Goal: Navigation & Orientation: Find specific page/section

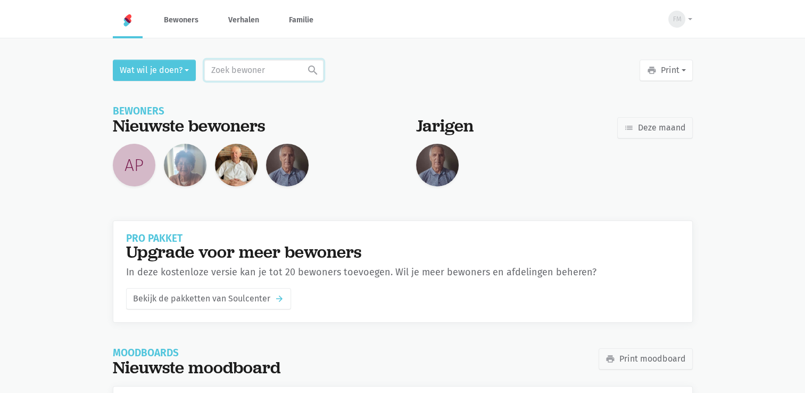
click at [267, 73] on input "text" at bounding box center [263, 70] width 119 height 21
type input "jong"
click at [269, 101] on div "Frans Jongen" at bounding box center [274, 104] width 63 height 14
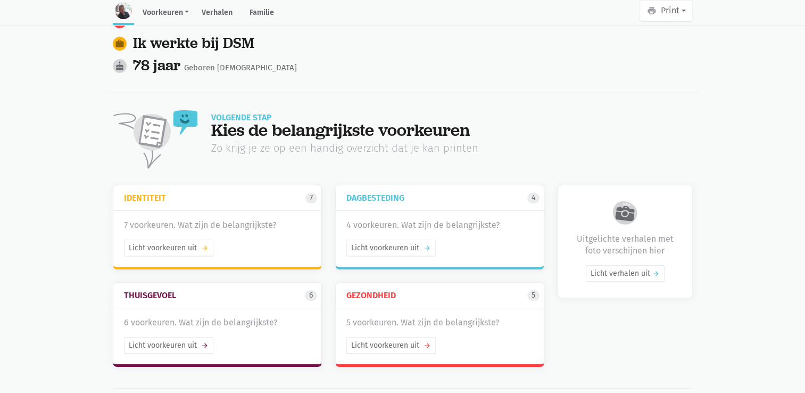
scroll to position [106, 0]
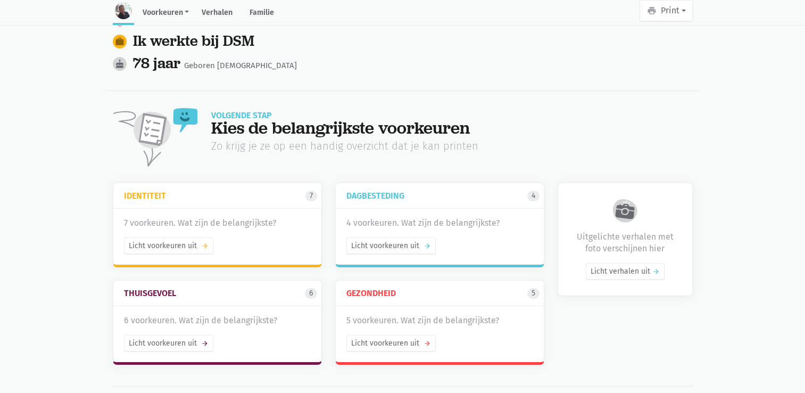
click at [190, 185] on link "Identiteit 7" at bounding box center [220, 195] width 193 height 21
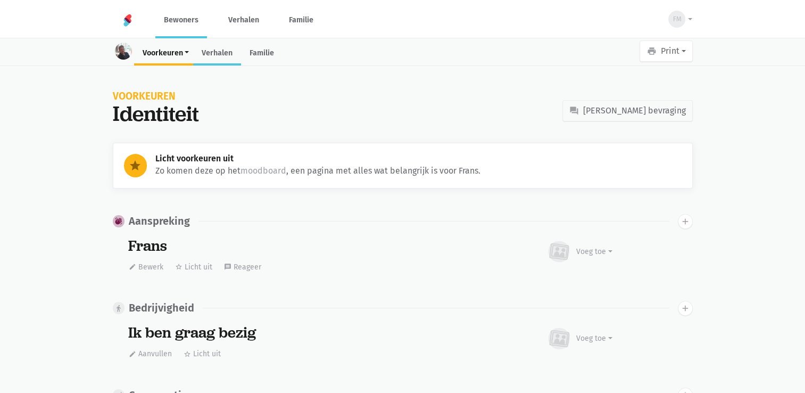
click at [220, 56] on link "Verhalen" at bounding box center [217, 54] width 48 height 23
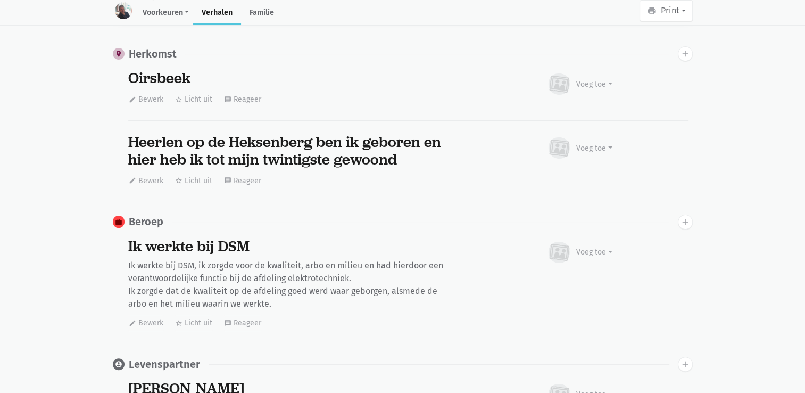
scroll to position [218, 0]
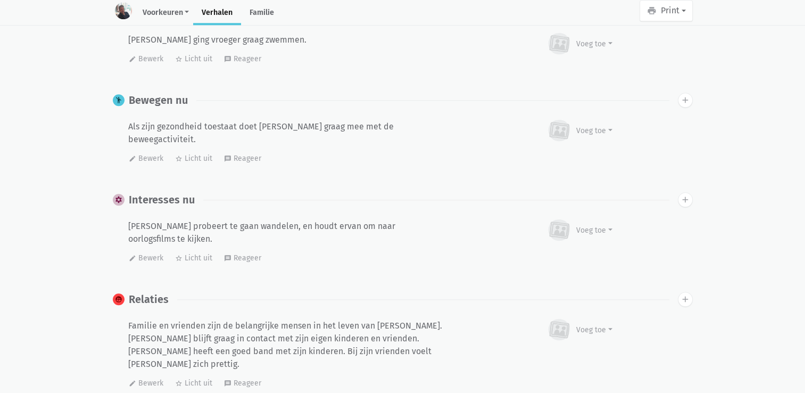
scroll to position [1078, 0]
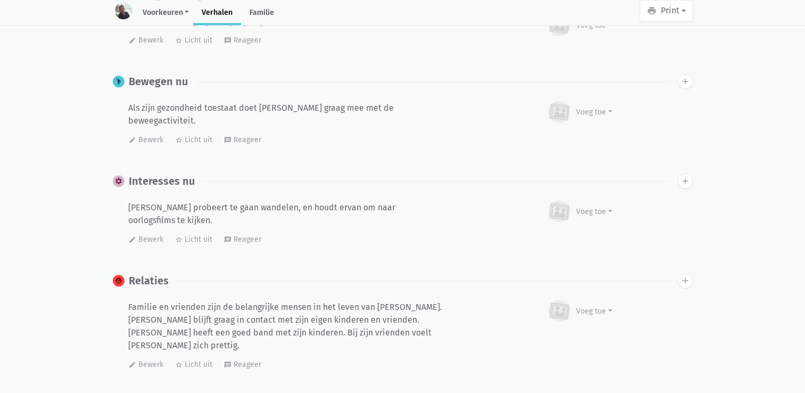
drag, startPoint x: 804, startPoint y: 189, endPoint x: 772, endPoint y: 176, distance: 35.1
click at [772, 176] on main "Voorkeuren Identiteit Thuisgevoel Dagbesteding Gezondheid Verhalen Familie prin…" at bounding box center [402, 153] width 805 height 2383
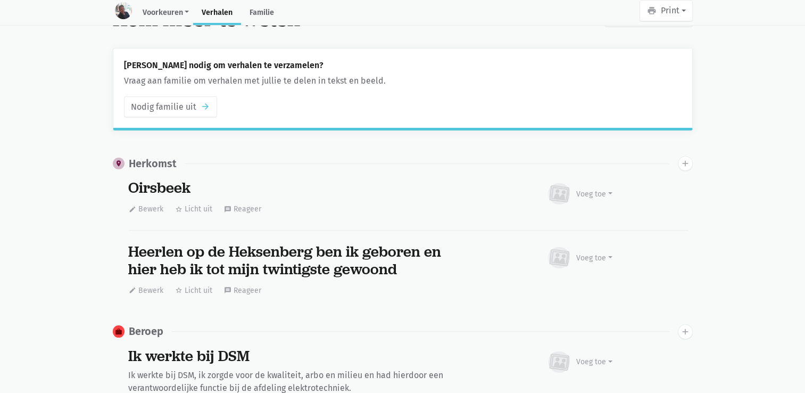
scroll to position [0, 0]
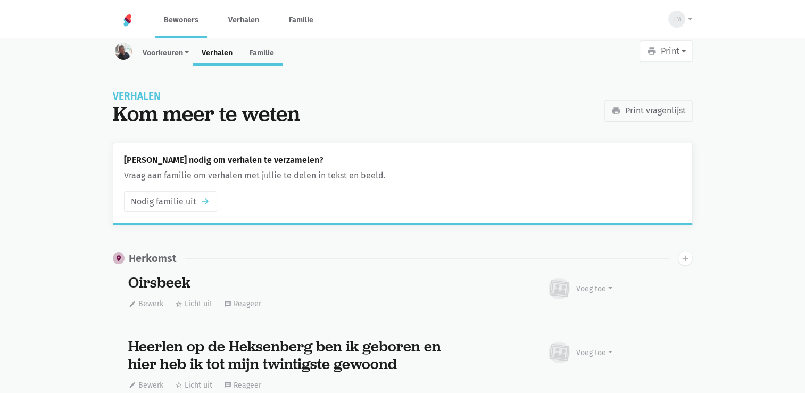
click at [270, 49] on link "Familie" at bounding box center [262, 54] width 42 height 23
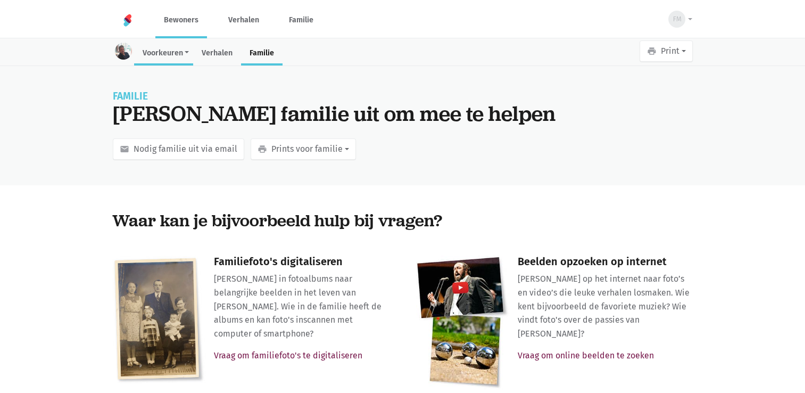
click at [154, 51] on link "Voorkeuren" at bounding box center [164, 54] width 60 height 23
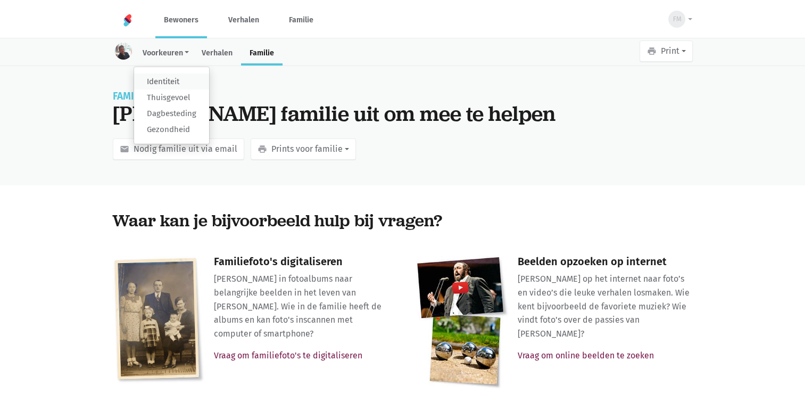
click at [169, 78] on link "Identiteit" at bounding box center [171, 81] width 75 height 16
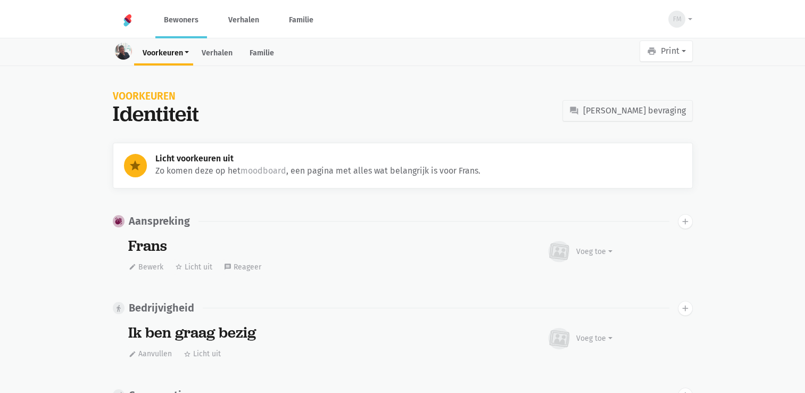
click at [186, 16] on link "Bewoners" at bounding box center [181, 20] width 52 height 36
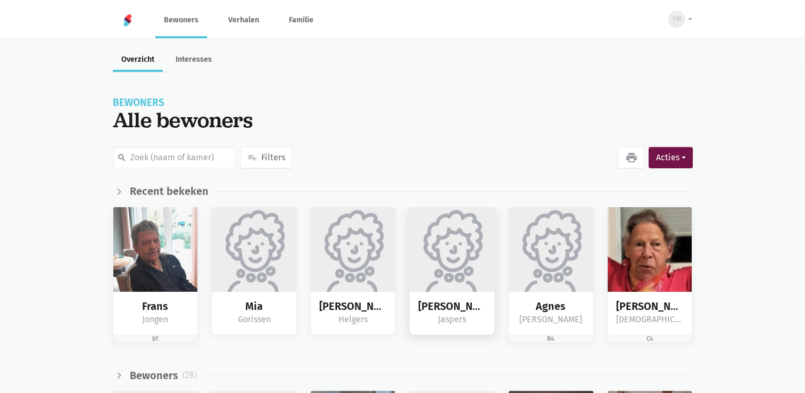
click at [450, 265] on img at bounding box center [452, 249] width 85 height 85
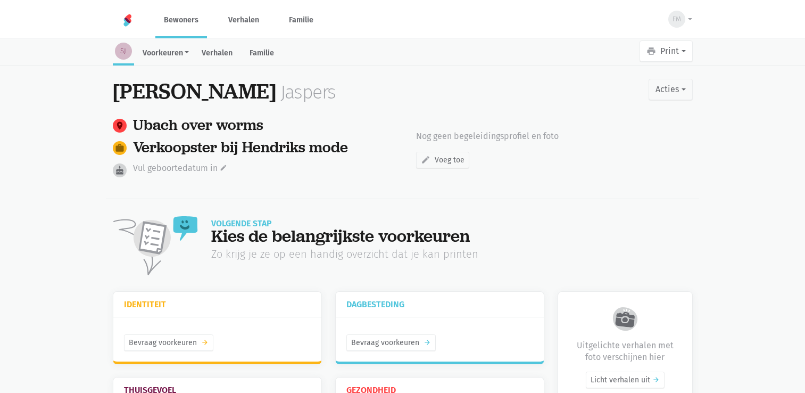
scroll to position [51, 0]
